Goal: Information Seeking & Learning: Compare options

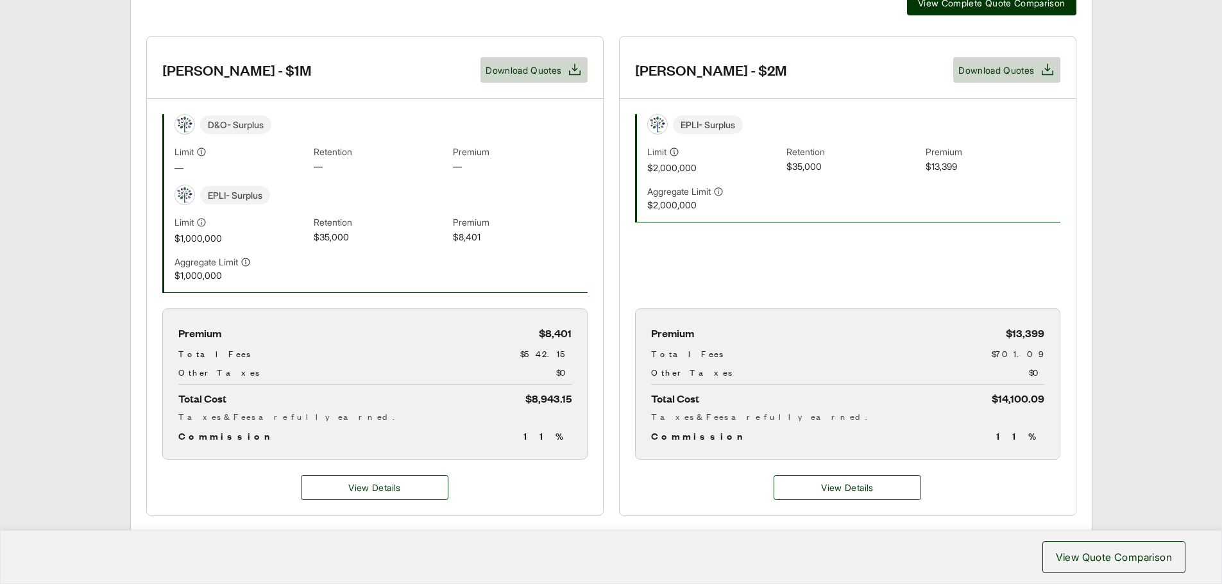
scroll to position [257, 0]
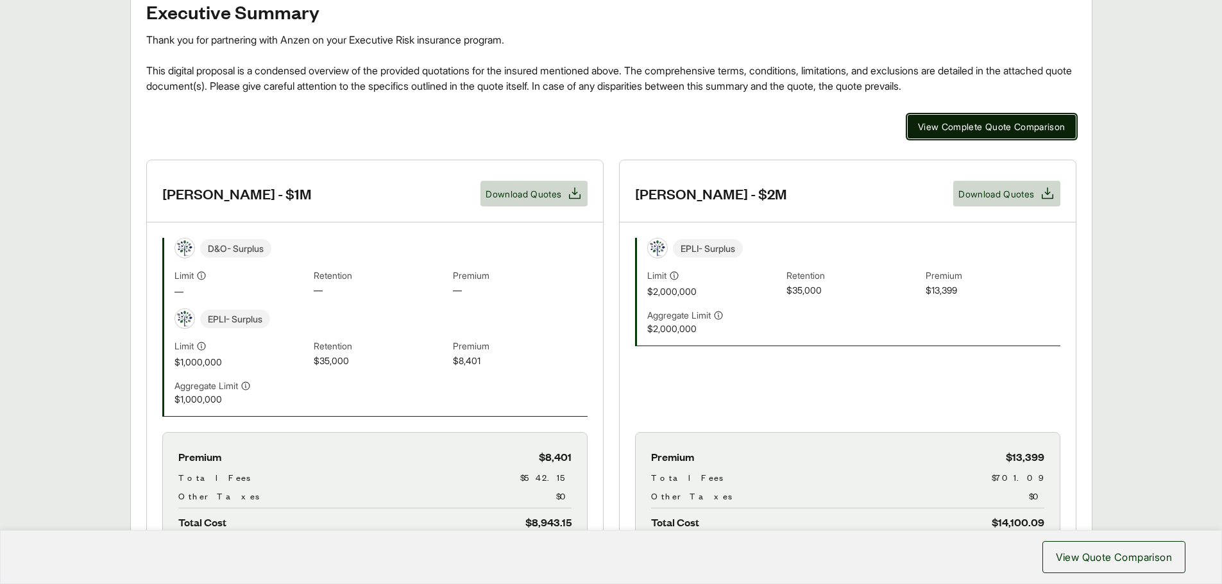
click at [932, 124] on span "View Complete Quote Comparison" at bounding box center [992, 126] width 148 height 13
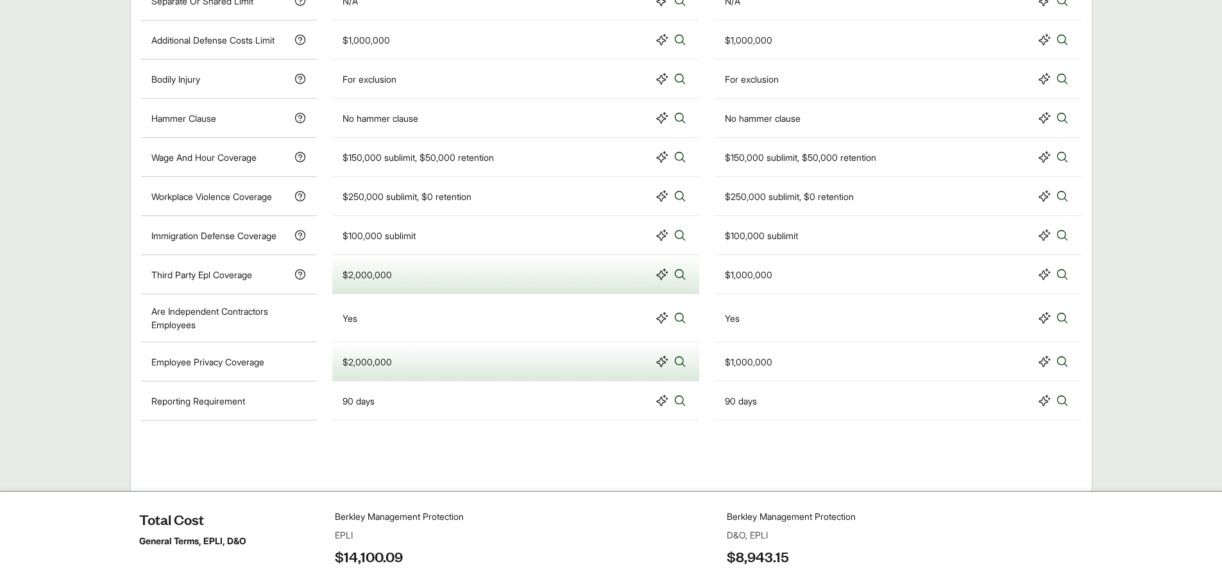
scroll to position [1059, 0]
drag, startPoint x: 513, startPoint y: 157, endPoint x: 335, endPoint y: 157, distance: 177.7
click at [335, 157] on div "$150,000 sublimit, $50,000 retention" at bounding box center [515, 157] width 367 height 39
copy div "$150,000 sublimit, $50,000 retention"
click at [488, 195] on div "$250,000 sublimit, $0 retention" at bounding box center [516, 196] width 346 height 18
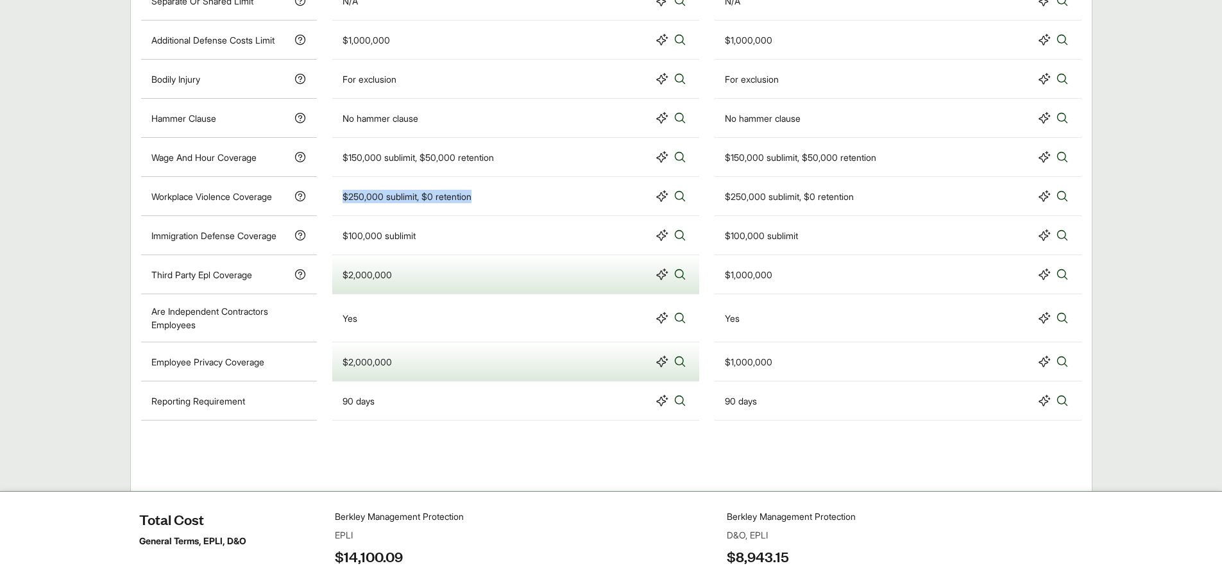
drag, startPoint x: 488, startPoint y: 196, endPoint x: 328, endPoint y: 197, distance: 159.1
copy div "$250,000 sublimit, $0 retention"
click at [432, 240] on div "$100,000 sublimit" at bounding box center [516, 235] width 346 height 18
drag, startPoint x: 330, startPoint y: 226, endPoint x: 321, endPoint y: 226, distance: 9.0
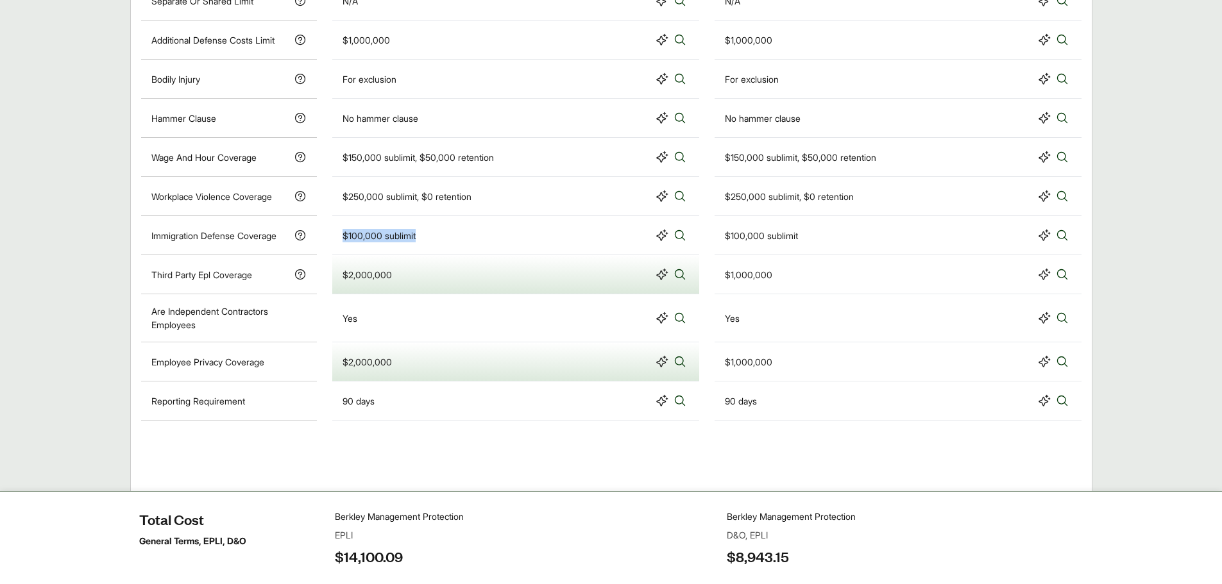
copy div "$100,000 sublimit"
click at [428, 281] on div "$2,000,000" at bounding box center [516, 275] width 346 height 18
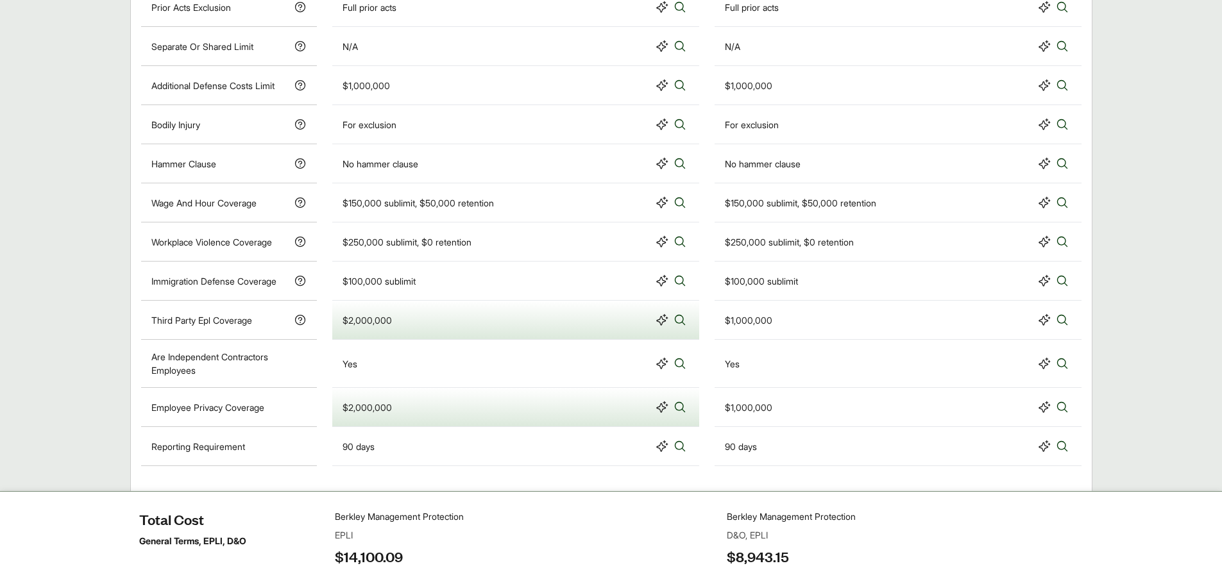
scroll to position [930, 0]
